Goal: Transaction & Acquisition: Subscribe to service/newsletter

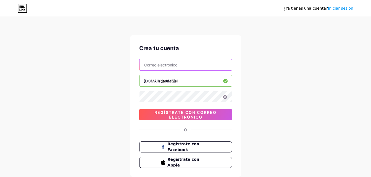
click at [191, 62] on input "text" at bounding box center [185, 64] width 92 height 11
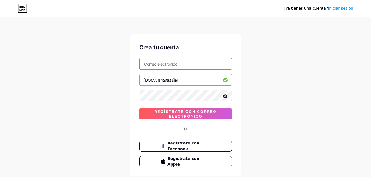
click at [182, 67] on input "text" at bounding box center [185, 64] width 92 height 11
type input "cas"
click at [185, 149] on span "Regístrate con Facebook" at bounding box center [188, 146] width 43 height 12
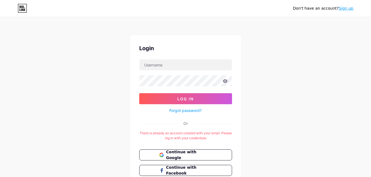
click at [265, 69] on div "Don't have an account? Sign up Login Log In Forgot password? Or There is alread…" at bounding box center [185, 109] width 371 height 218
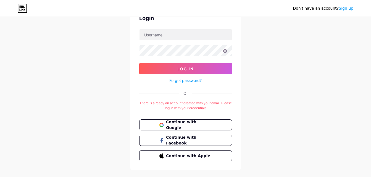
scroll to position [41, 0]
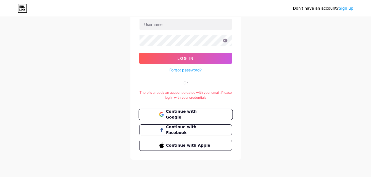
click at [220, 111] on button "Continue with Google" at bounding box center [185, 114] width 94 height 11
